Goal: Find specific page/section: Find specific page/section

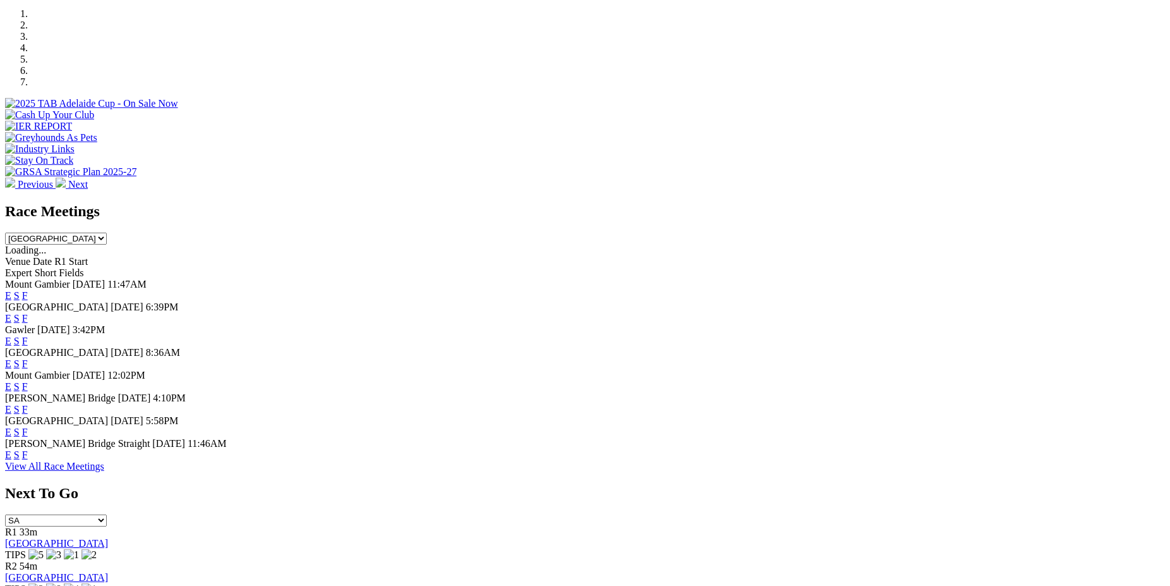
scroll to position [470, 0]
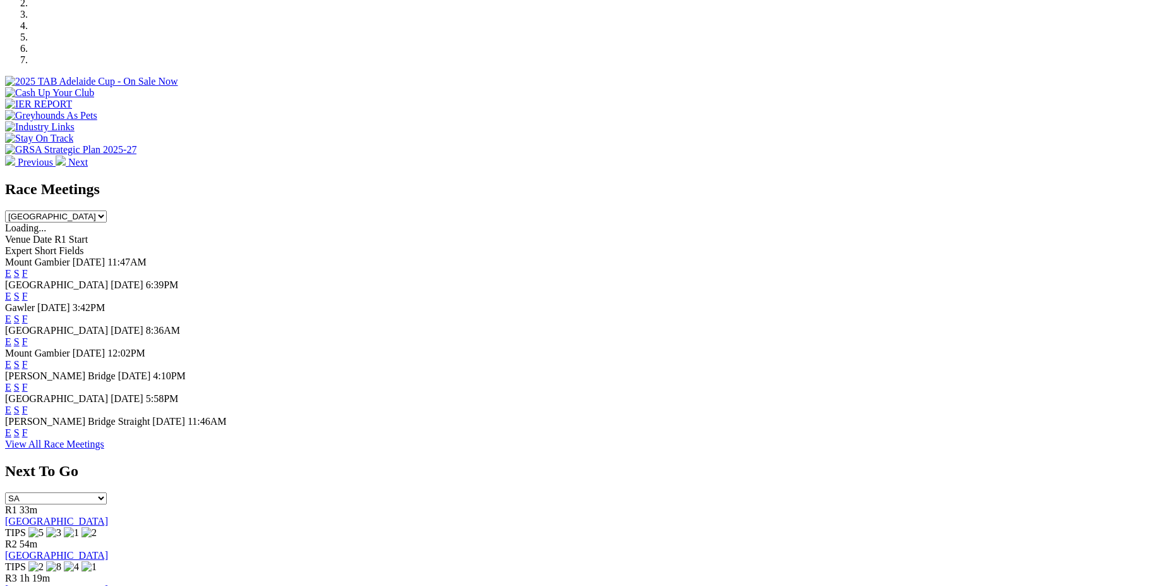
click at [28, 336] on link "F" at bounding box center [25, 341] width 6 height 11
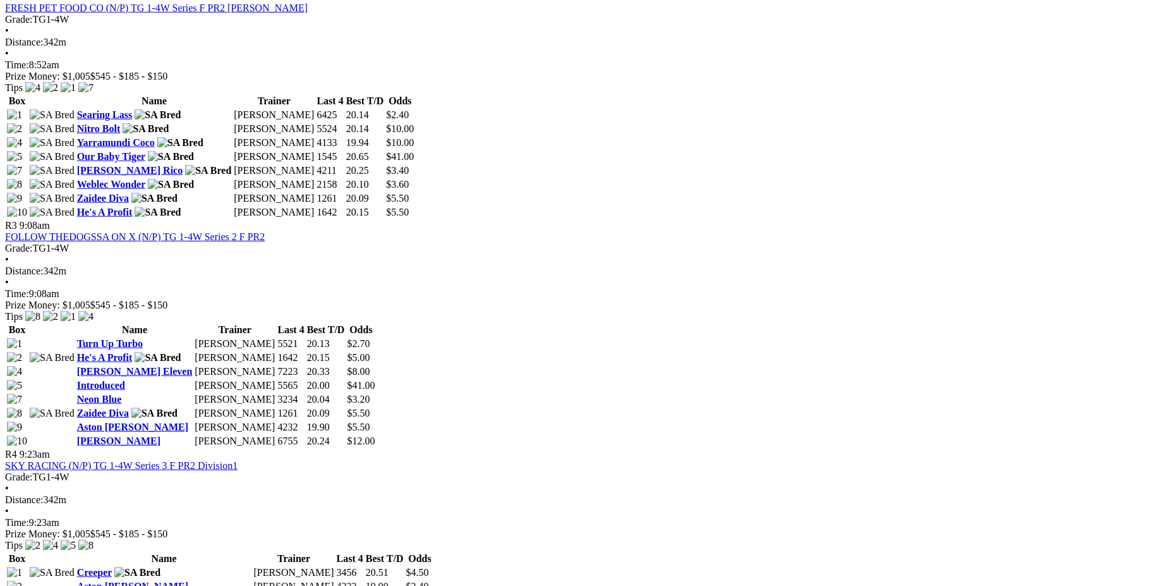
scroll to position [920, 0]
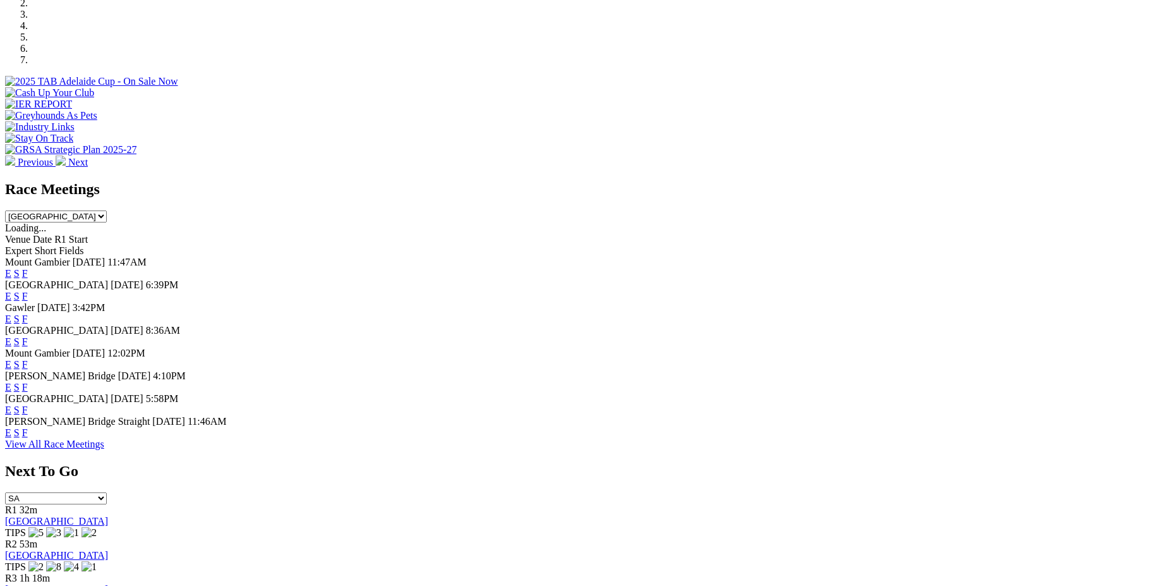
scroll to position [470, 0]
click at [28, 404] on link "F" at bounding box center [25, 409] width 6 height 11
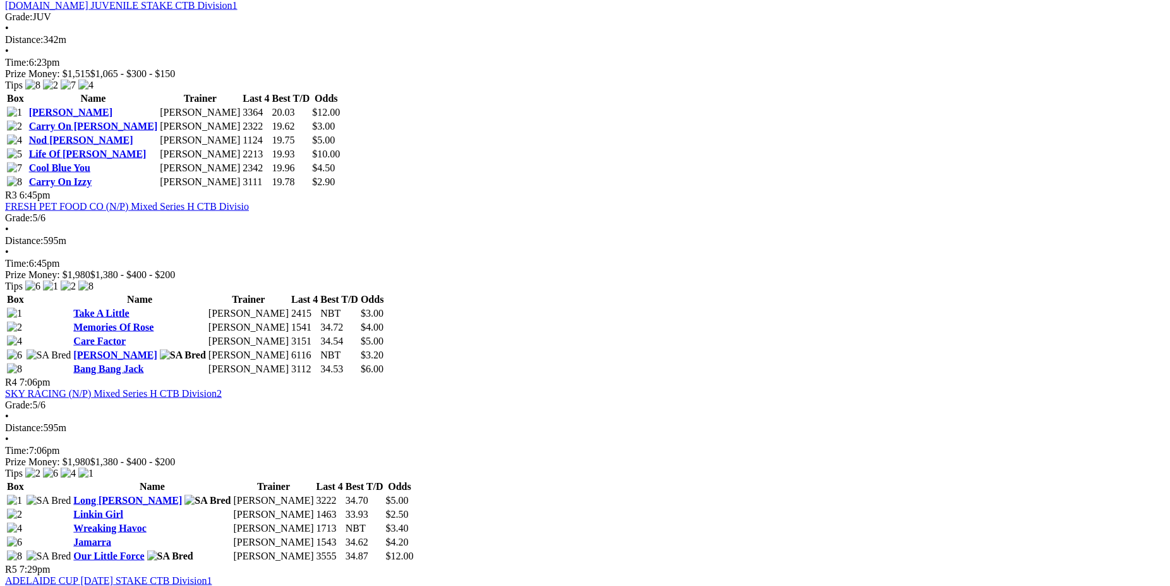
scroll to position [920, 0]
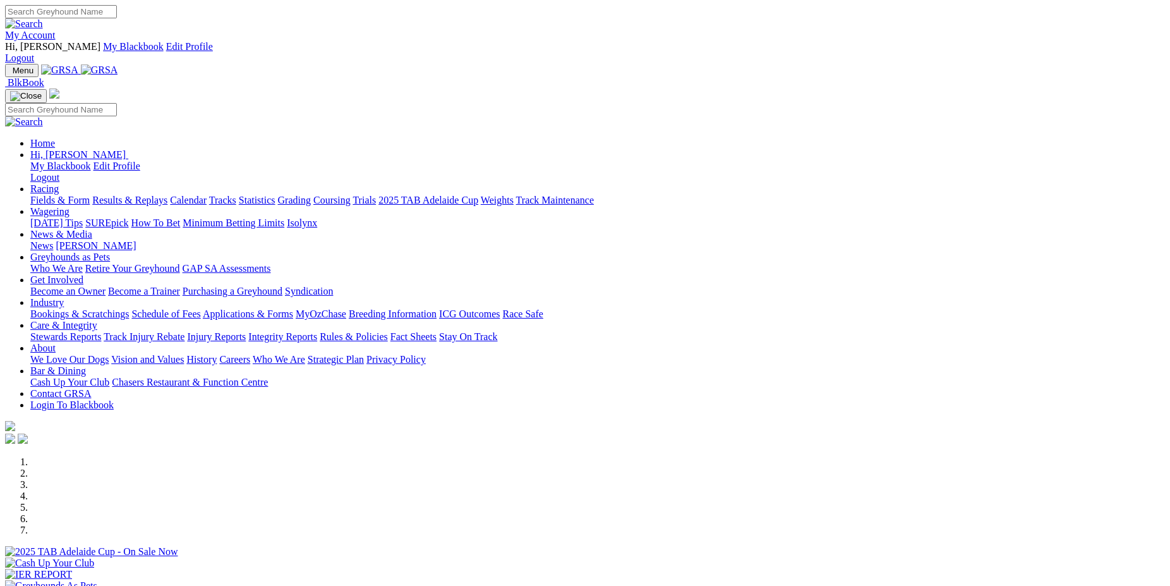
scroll to position [470, 0]
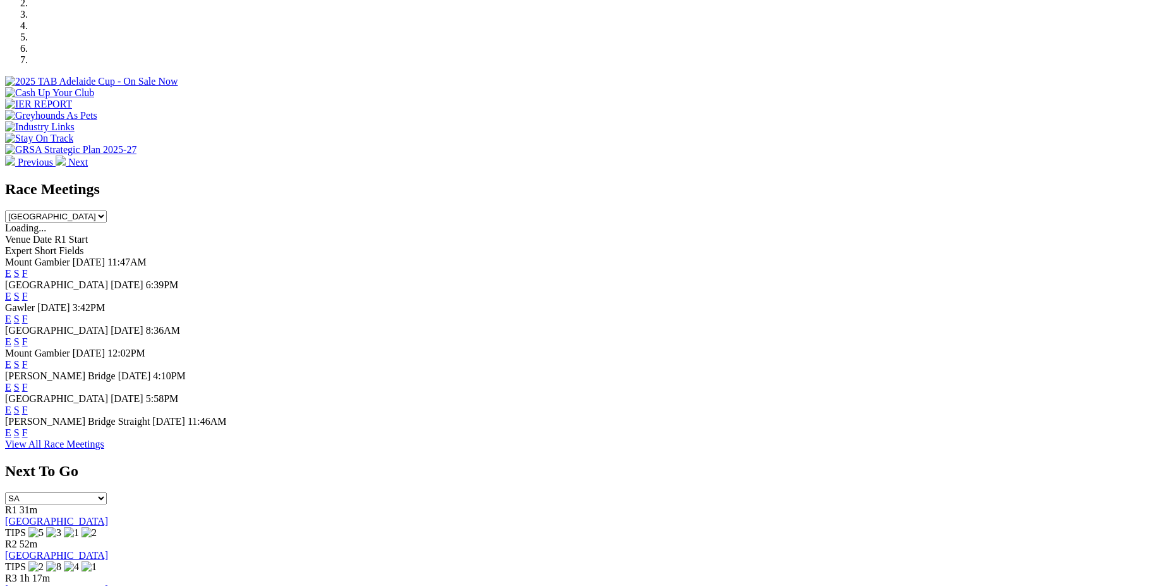
click at [28, 427] on link "F" at bounding box center [25, 432] width 6 height 11
